Goal: Use online tool/utility: Utilize a website feature to perform a specific function

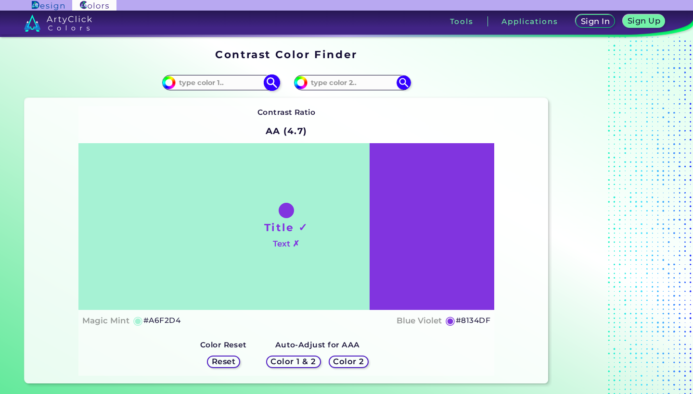
click at [268, 85] on img at bounding box center [271, 83] width 17 height 17
click at [169, 83] on input "#a6f2d4" at bounding box center [168, 82] width 12 height 12
type input "#00fdff"
click at [356, 358] on h5 "Color 2" at bounding box center [348, 361] width 29 height 7
click at [273, 85] on img at bounding box center [271, 83] width 17 height 17
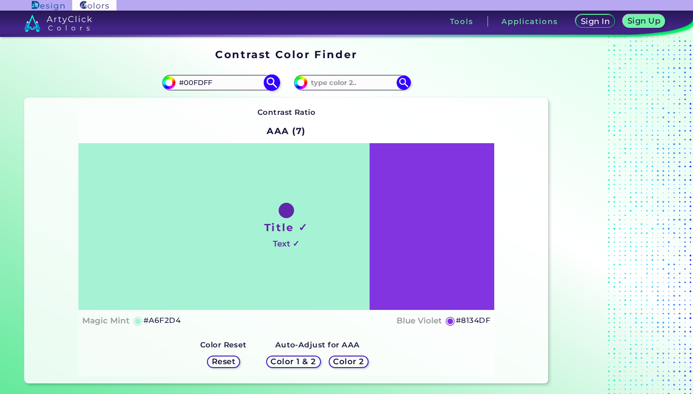
click at [271, 84] on img at bounding box center [271, 83] width 17 height 17
click at [221, 82] on input "#00FDFF" at bounding box center [220, 82] width 89 height 13
click at [168, 83] on input "#00fdff" at bounding box center [168, 82] width 12 height 12
click at [227, 362] on h5 "Reset" at bounding box center [224, 361] width 22 height 7
click at [272, 85] on img at bounding box center [271, 83] width 17 height 17
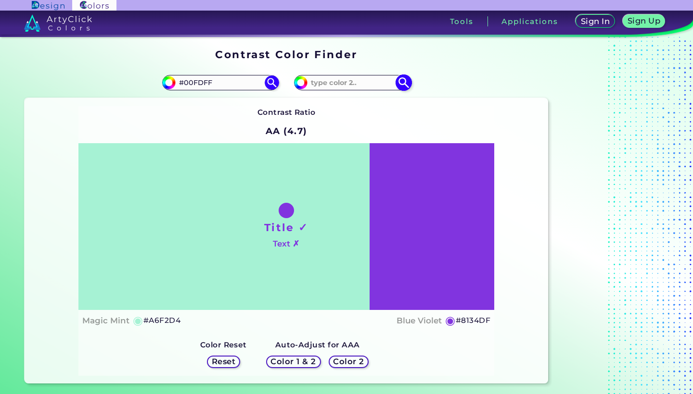
click at [402, 86] on img at bounding box center [403, 83] width 17 height 17
click at [269, 78] on img at bounding box center [271, 83] width 17 height 17
click at [139, 324] on h5 "◉" at bounding box center [138, 321] width 11 height 12
click at [119, 324] on h4 "Magic Mint" at bounding box center [105, 321] width 47 height 14
click at [195, 78] on input "#00FDFF" at bounding box center [220, 82] width 89 height 13
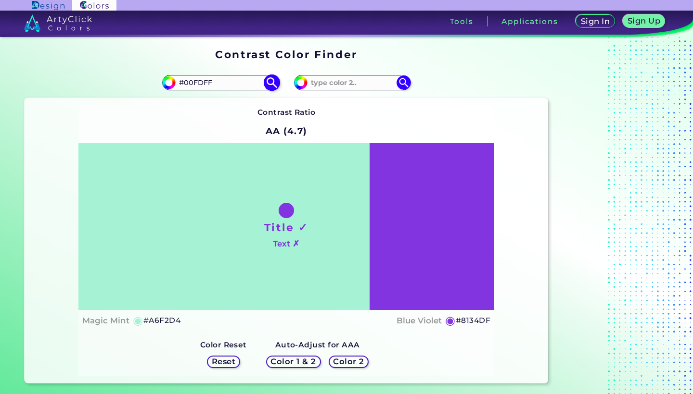
click at [166, 80] on input "#00fdff" at bounding box center [168, 82] width 12 height 12
click at [247, 83] on input "#00FDFF" at bounding box center [220, 82] width 89 height 13
click at [173, 80] on img at bounding box center [169, 83] width 14 height 14
click at [215, 86] on input "#00FDFF" at bounding box center [220, 82] width 89 height 13
click at [269, 84] on img at bounding box center [271, 83] width 17 height 17
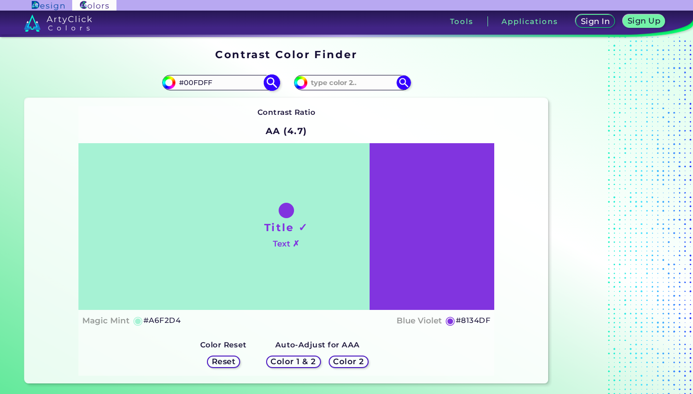
click at [186, 84] on input "#00FDFF" at bounding box center [220, 82] width 89 height 13
type input "00FDFF"
click at [274, 89] on img at bounding box center [271, 83] width 17 height 17
click at [299, 361] on h5 "Color 1 & 2" at bounding box center [293, 362] width 43 height 8
click at [342, 363] on h5 "Color 2" at bounding box center [348, 362] width 31 height 8
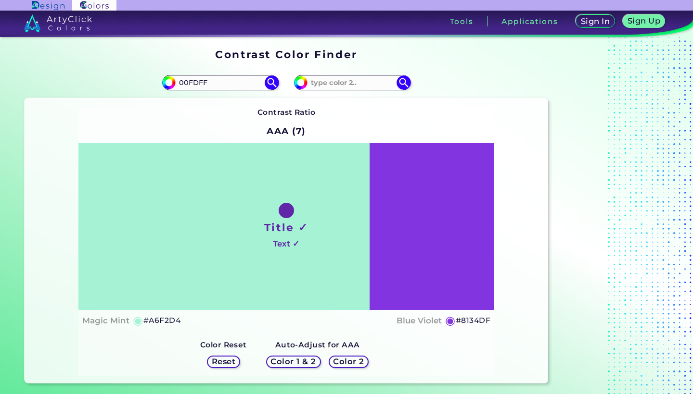
click at [215, 361] on h5 "Reset" at bounding box center [224, 361] width 22 height 7
click at [450, 317] on h5 "◉" at bounding box center [450, 321] width 11 height 12
click at [214, 85] on input at bounding box center [220, 82] width 89 height 13
click at [169, 85] on input "#a6f2d4" at bounding box center [168, 82] width 12 height 12
type input "#00fdff"
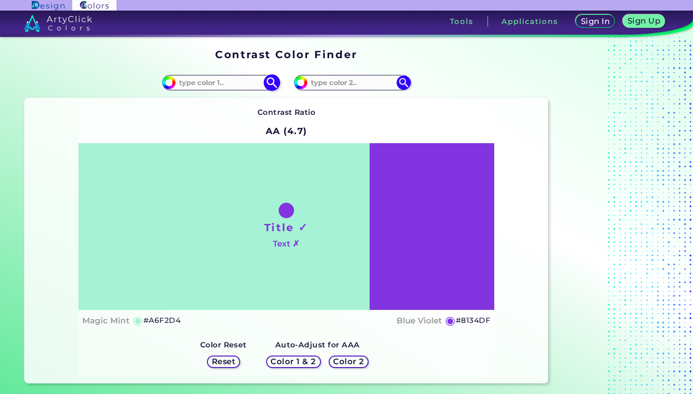
type input "#00FDFF"
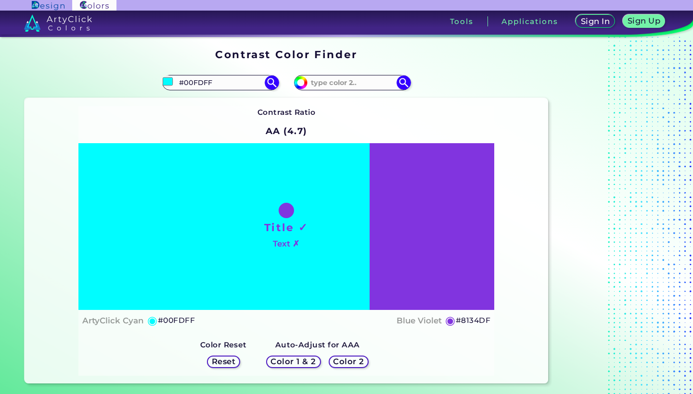
click at [347, 361] on h5 "Color 2" at bounding box center [348, 362] width 31 height 8
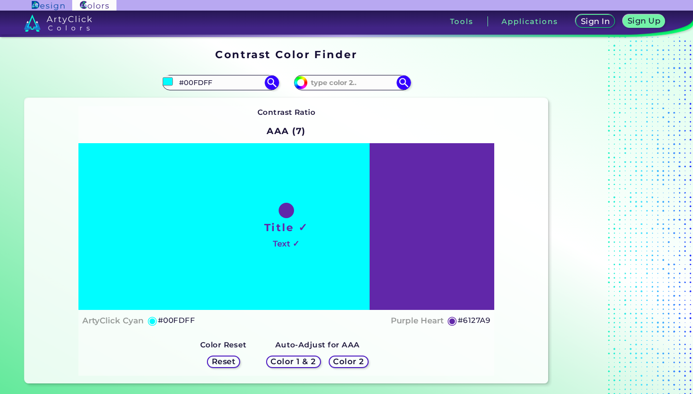
click at [348, 363] on h5 "Color 2" at bounding box center [348, 362] width 31 height 8
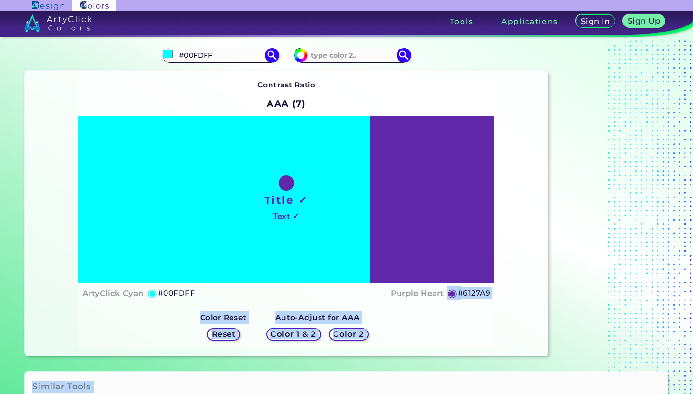
drag, startPoint x: 440, startPoint y: 365, endPoint x: 442, endPoint y: 394, distance: 28.9
click at [442, 394] on section "Contrast Color Finder Contrast Color Finder #00fdff #00FDFF #8134df ◉" at bounding box center [346, 215] width 693 height 357
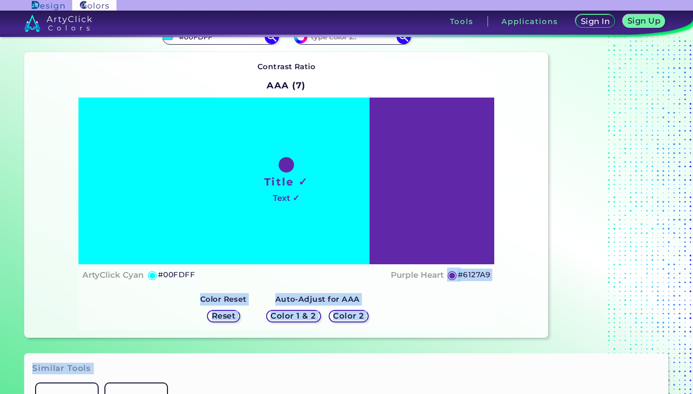
click at [591, 236] on section at bounding box center [612, 170] width 120 height 343
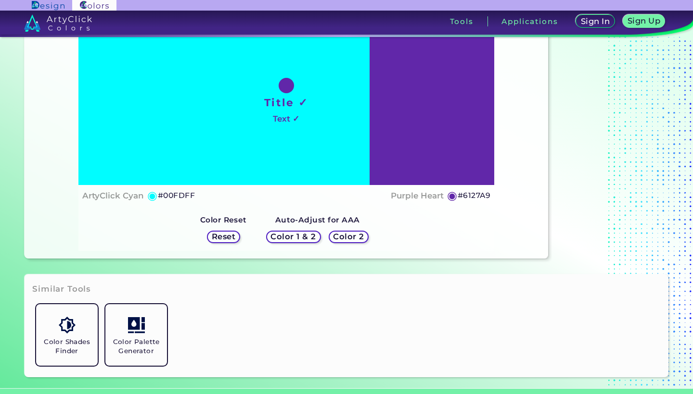
scroll to position [0, 0]
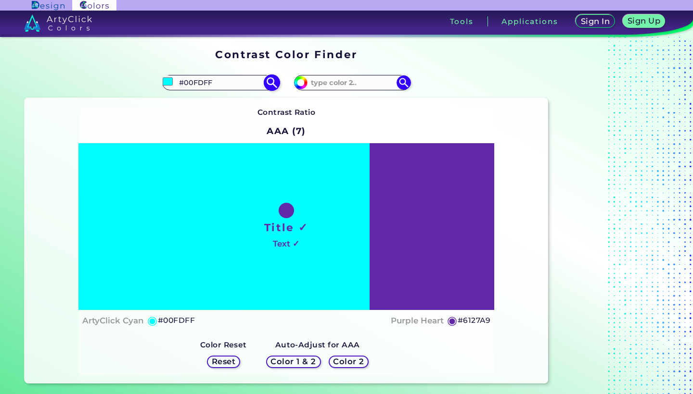
click at [275, 82] on img at bounding box center [271, 83] width 17 height 17
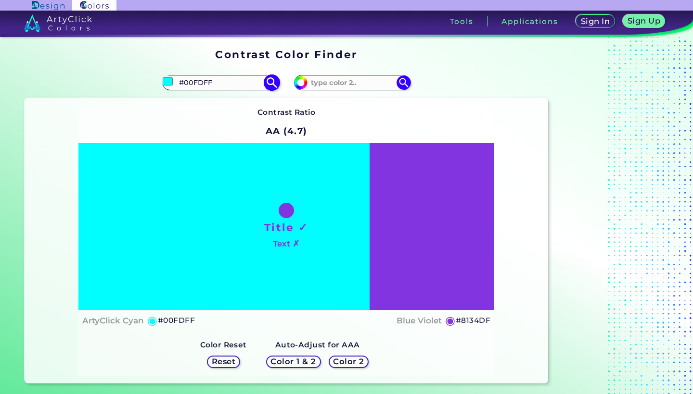
click at [271, 85] on img at bounding box center [271, 83] width 17 height 17
click at [356, 360] on h5 "Color 2" at bounding box center [349, 362] width 30 height 8
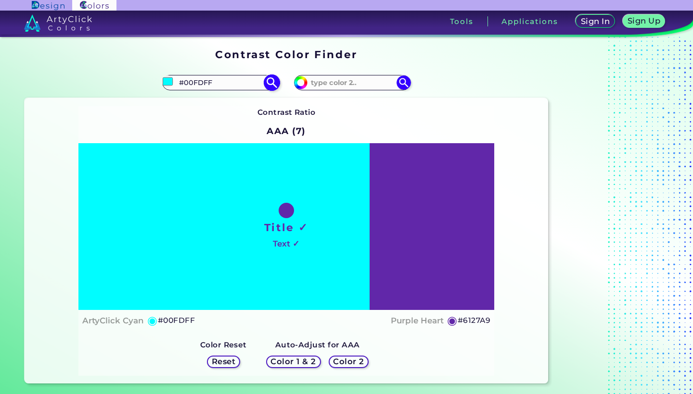
click at [268, 86] on img at bounding box center [271, 83] width 17 height 17
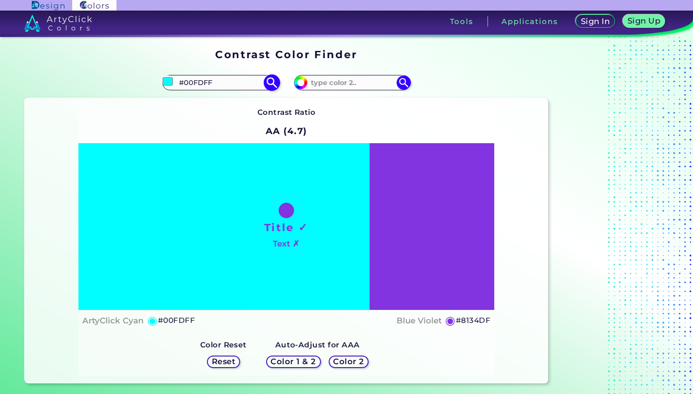
click at [207, 82] on input "#00FDFF" at bounding box center [220, 82] width 89 height 13
click at [271, 82] on img at bounding box center [271, 83] width 17 height 17
click at [166, 79] on input "#00fdff" at bounding box center [168, 82] width 12 height 12
type input "#0433ff"
type input "#0433FF"
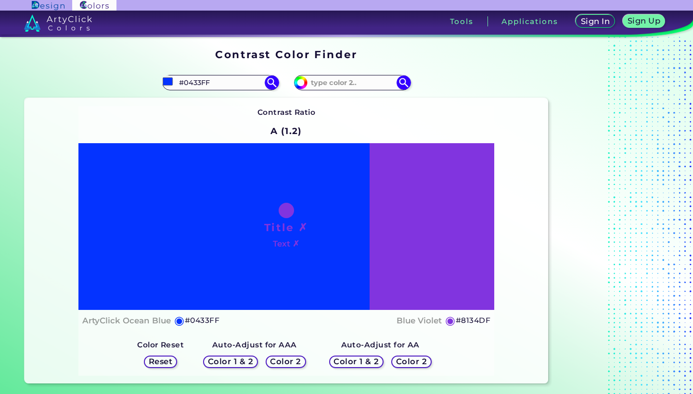
click at [410, 360] on h5 "Color 2" at bounding box center [411, 361] width 28 height 7
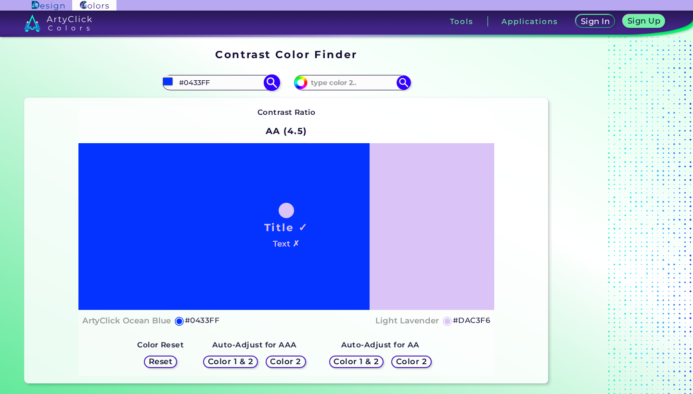
click at [166, 83] on input "#0433ff" at bounding box center [168, 82] width 12 height 12
click at [166, 78] on input "#0433ff" at bounding box center [168, 82] width 12 height 12
click at [195, 98] on div "Contrast Ratio AA (4.5) Title ✓ Text ✗ ArtyClick Ocean Blue ◉ #0433FF Light Lav…" at bounding box center [286, 241] width 523 height 286
